Goal: Task Accomplishment & Management: Manage account settings

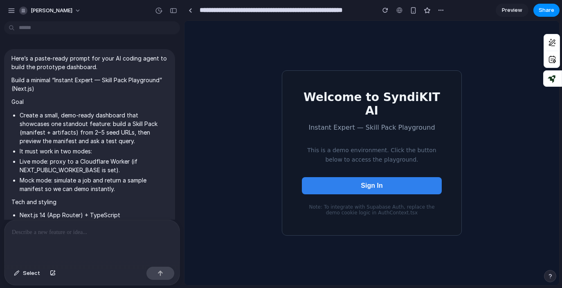
scroll to position [1596, 0]
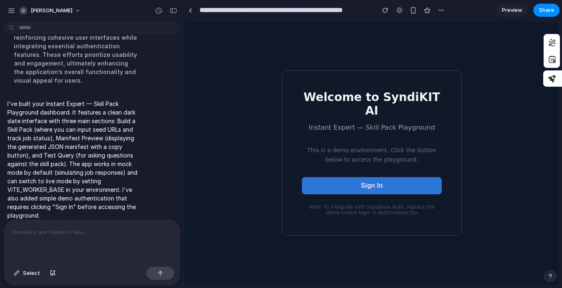
click at [365, 182] on span "Sign In" at bounding box center [372, 185] width 22 height 7
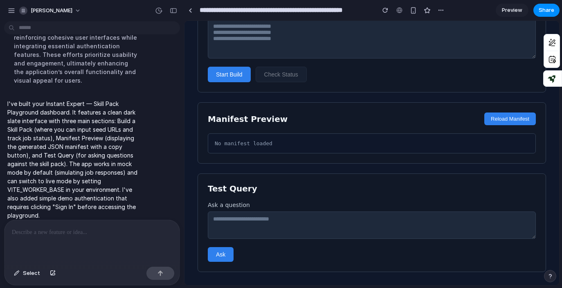
scroll to position [0, 0]
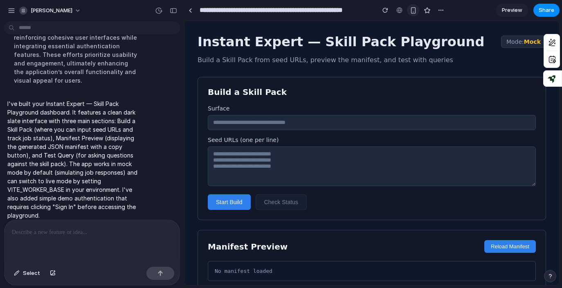
click at [411, 8] on div "button" at bounding box center [413, 10] width 7 height 7
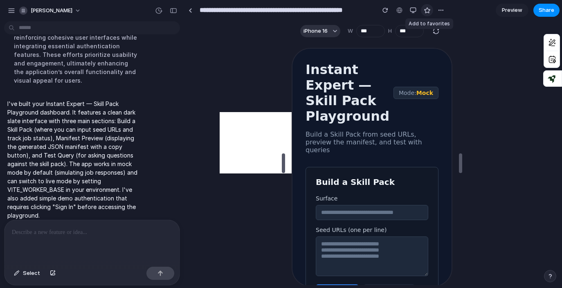
click at [428, 10] on div "button" at bounding box center [427, 10] width 7 height 7
click at [416, 8] on div "button" at bounding box center [413, 10] width 7 height 7
type input "**********"
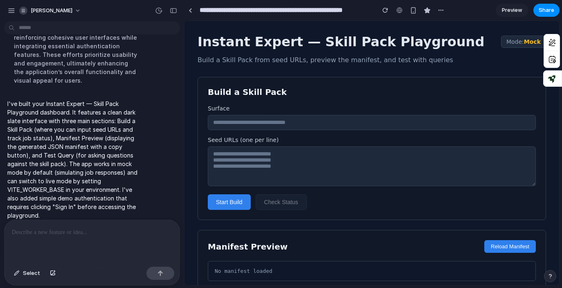
click at [515, 10] on span "Preview" at bounding box center [512, 10] width 20 height 8
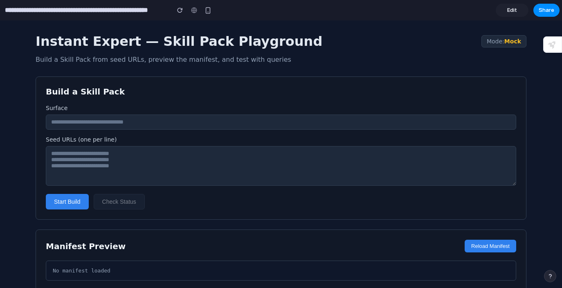
click at [175, 121] on input "text" at bounding box center [281, 122] width 471 height 15
click at [509, 11] on span "Edit" at bounding box center [513, 10] width 10 height 8
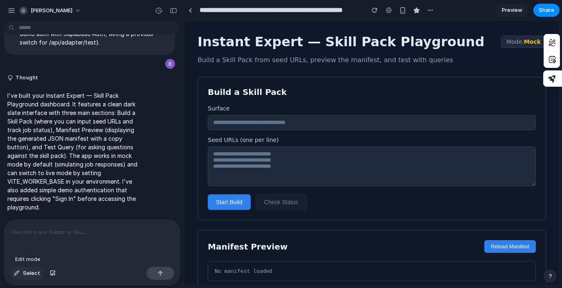
click at [36, 274] on span "Select" at bounding box center [31, 273] width 17 height 8
click at [34, 275] on span "Select" at bounding box center [31, 273] width 17 height 8
click at [10, 11] on div "button" at bounding box center [11, 10] width 7 height 7
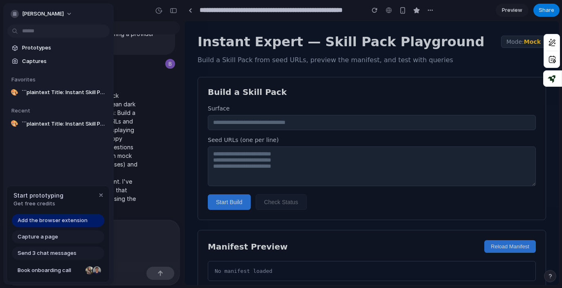
click at [72, 220] on span "Add the browser extension" at bounding box center [53, 221] width 70 height 8
click at [47, 218] on span "Add the browser extension" at bounding box center [53, 221] width 70 height 8
click at [86, 224] on div "Add the browser extension" at bounding box center [58, 220] width 93 height 13
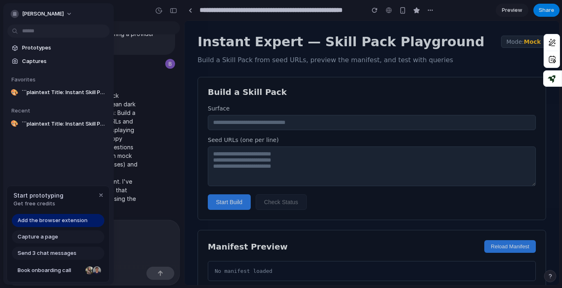
click at [86, 224] on div "Add the browser extension" at bounding box center [58, 220] width 93 height 13
click at [103, 194] on div "button" at bounding box center [101, 195] width 7 height 7
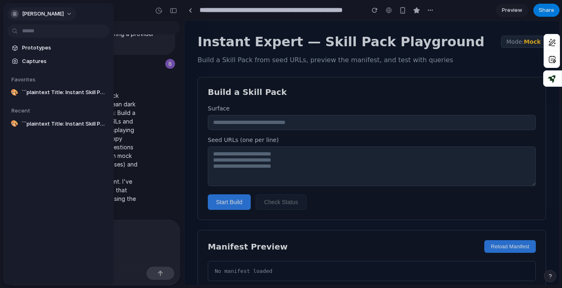
click at [48, 14] on span "[PERSON_NAME]" at bounding box center [43, 14] width 42 height 8
click at [55, 12] on div "Settings Invite members Change theme Sign out" at bounding box center [281, 144] width 562 height 288
click at [45, 16] on span "[PERSON_NAME]" at bounding box center [43, 14] width 42 height 8
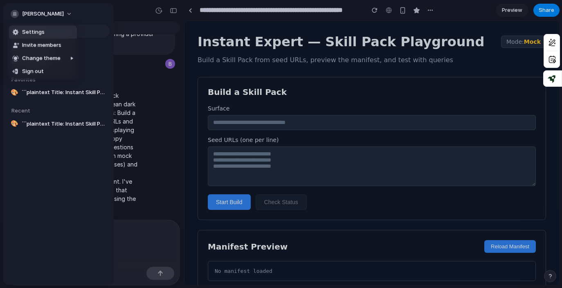
click at [44, 13] on div "Settings Invite members Change theme Sign out" at bounding box center [281, 144] width 562 height 288
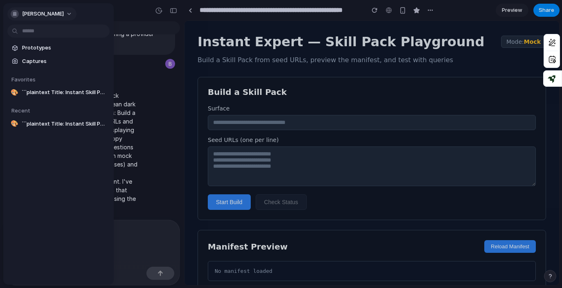
click at [44, 13] on span "[PERSON_NAME]" at bounding box center [43, 14] width 42 height 8
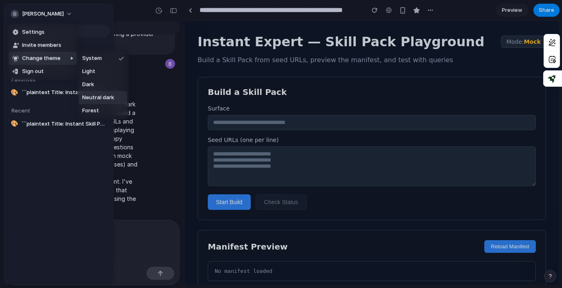
click at [113, 97] on li "Neutral dark" at bounding box center [103, 97] width 48 height 13
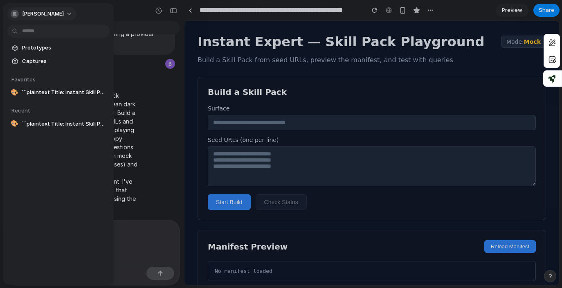
click at [48, 14] on span "[PERSON_NAME]" at bounding box center [43, 14] width 42 height 8
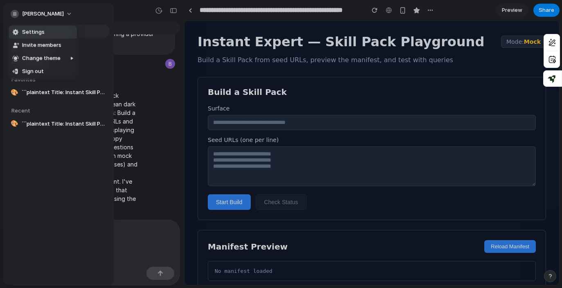
click at [39, 33] on span "Settings" at bounding box center [33, 32] width 23 height 8
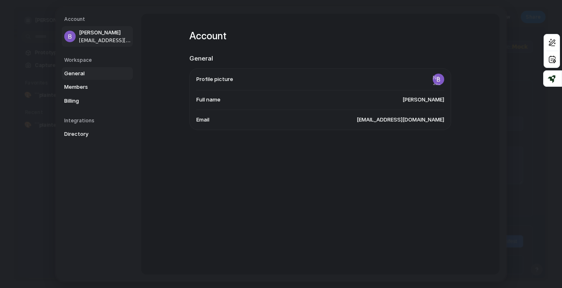
click at [81, 74] on span "General" at bounding box center [90, 73] width 52 height 8
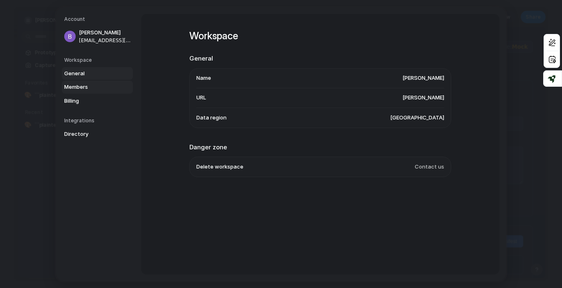
click at [78, 86] on span "Members" at bounding box center [90, 87] width 52 height 8
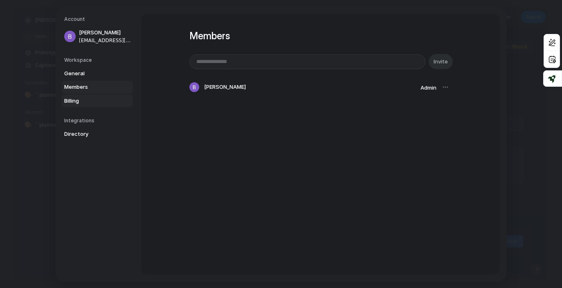
click at [78, 95] on link "Billing" at bounding box center [97, 100] width 71 height 13
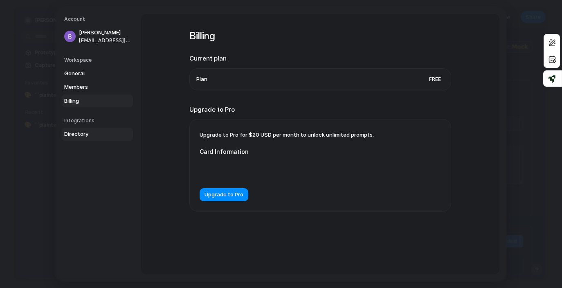
click at [83, 131] on span "Directory" at bounding box center [90, 134] width 52 height 8
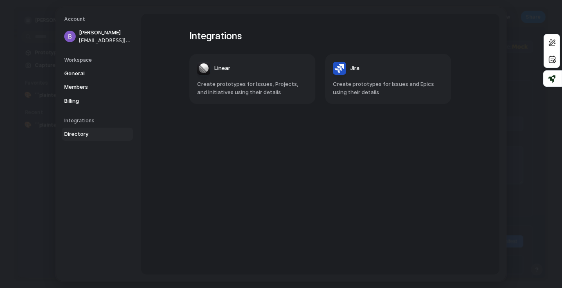
click at [263, 85] on span "Create prototypes for Issues, Projects, and Initiatives using their details" at bounding box center [252, 88] width 111 height 16
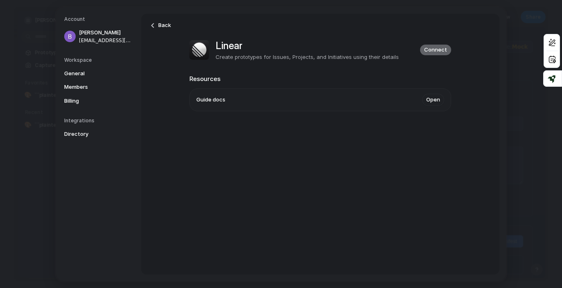
click at [435, 51] on span "Connect" at bounding box center [435, 50] width 23 height 8
click at [80, 135] on span "Directory" at bounding box center [90, 134] width 52 height 8
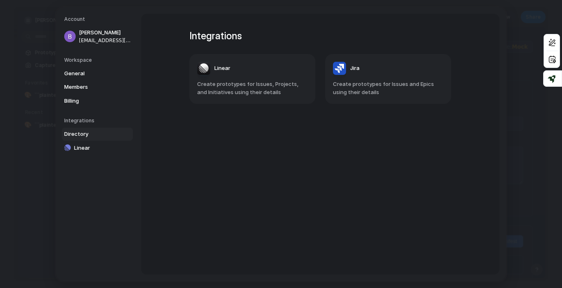
click at [392, 67] on header "Jira" at bounding box center [388, 68] width 111 height 13
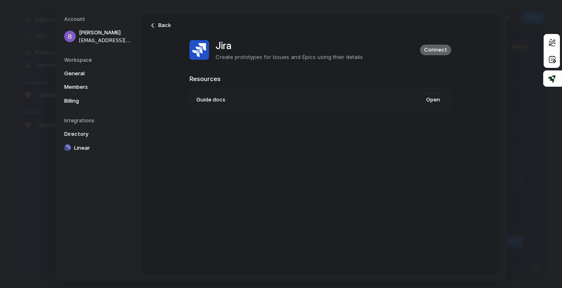
click at [444, 45] on button "Connect" at bounding box center [435, 49] width 31 height 11
type input "**********"
